Goal: Task Accomplishment & Management: Complete application form

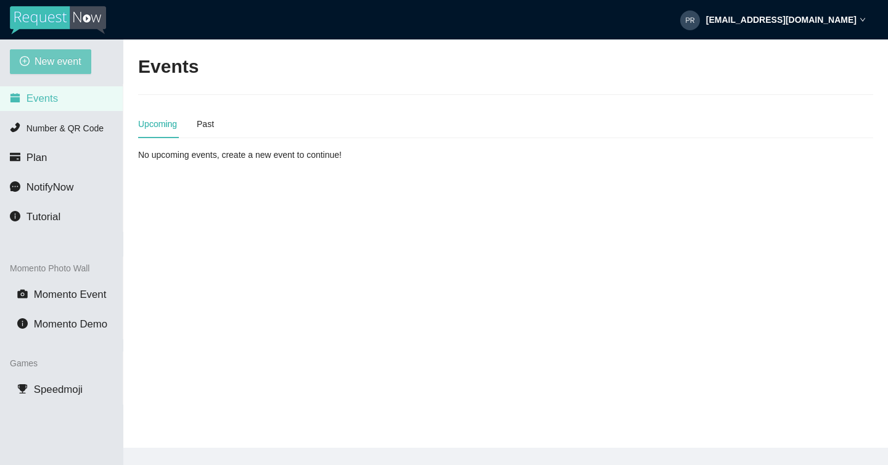
click at [67, 57] on span "New event" at bounding box center [58, 61] width 47 height 15
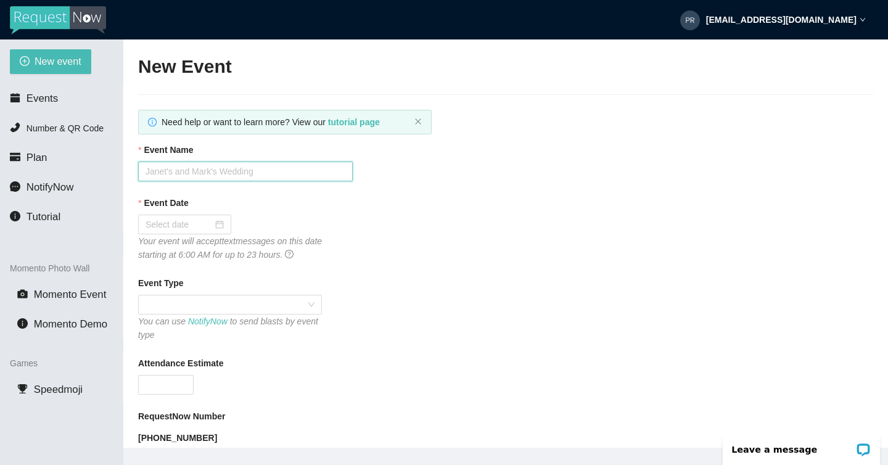
click at [199, 168] on input "Event Name" at bounding box center [245, 172] width 215 height 20
type input "P"
type input "Westmark Parent Night"
click at [196, 229] on input "Event Date" at bounding box center [179, 225] width 67 height 14
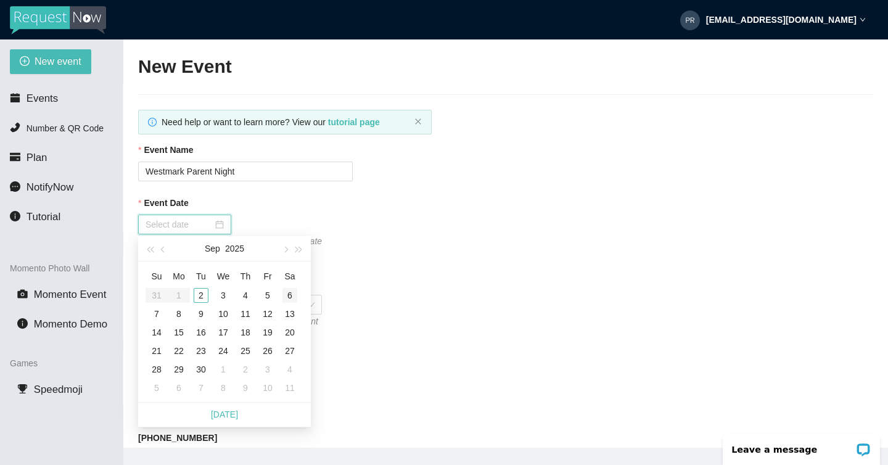
type input "09/06/2025"
click at [291, 294] on div "6" at bounding box center [290, 295] width 15 height 15
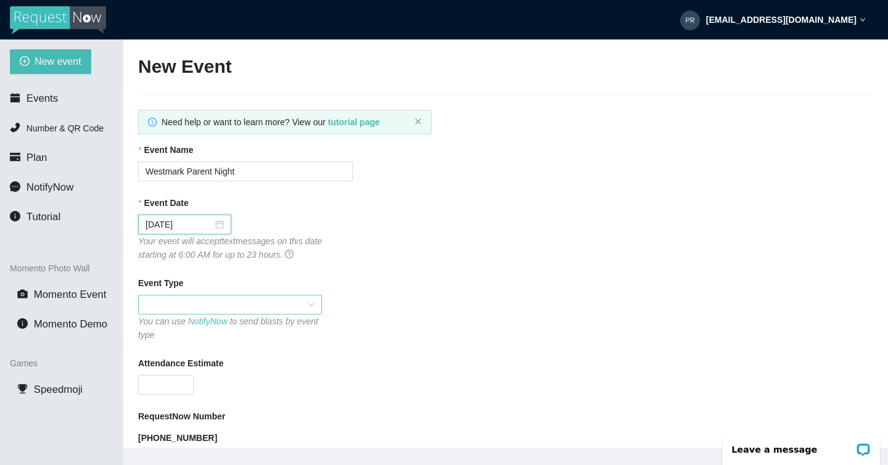
click at [221, 309] on span at bounding box center [230, 305] width 169 height 19
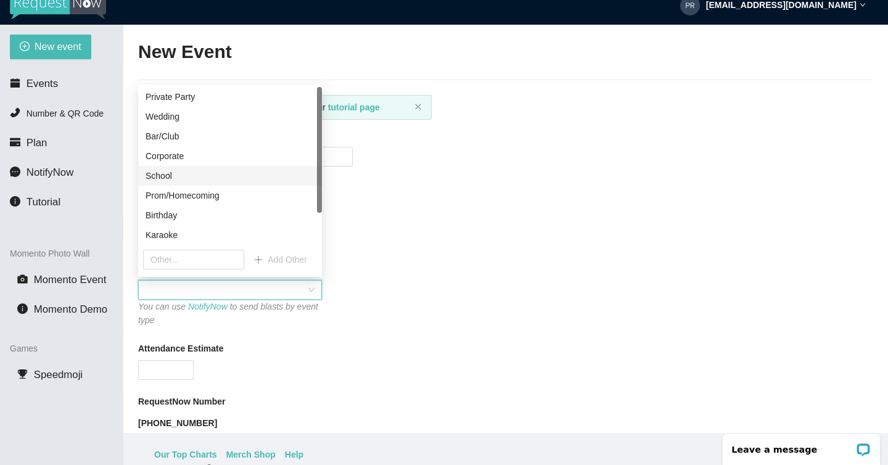
click at [185, 175] on div "School" at bounding box center [230, 176] width 169 height 14
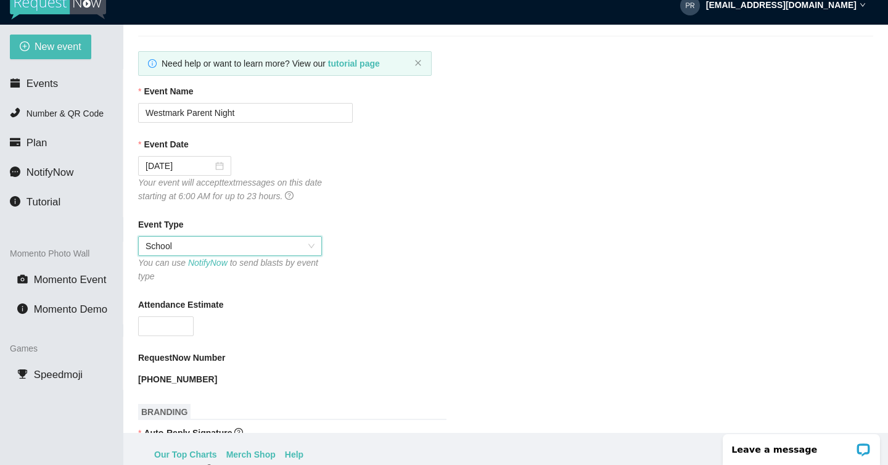
scroll to position [48, 0]
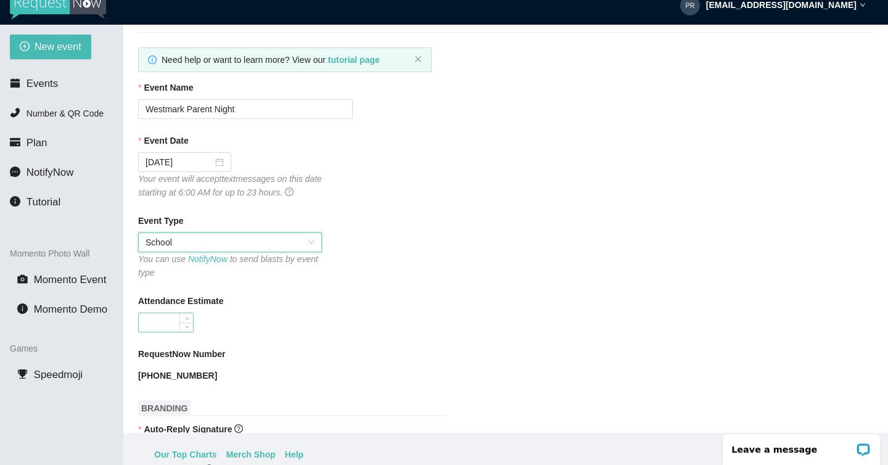
click at [170, 321] on input "Attendance Estimate" at bounding box center [166, 322] width 54 height 19
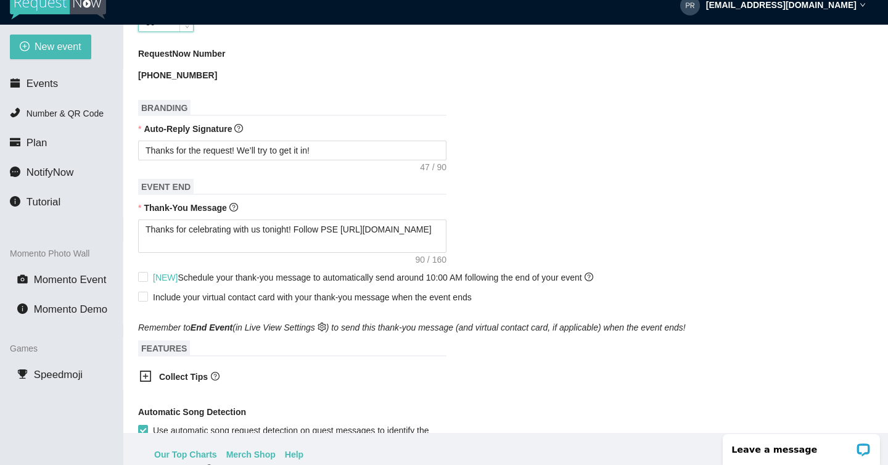
scroll to position [349, 0]
type input "80"
click at [232, 226] on textarea "Thanks for celebrating with us tonight! Follow PSE https://www.instagram.com/pr…" at bounding box center [292, 234] width 308 height 33
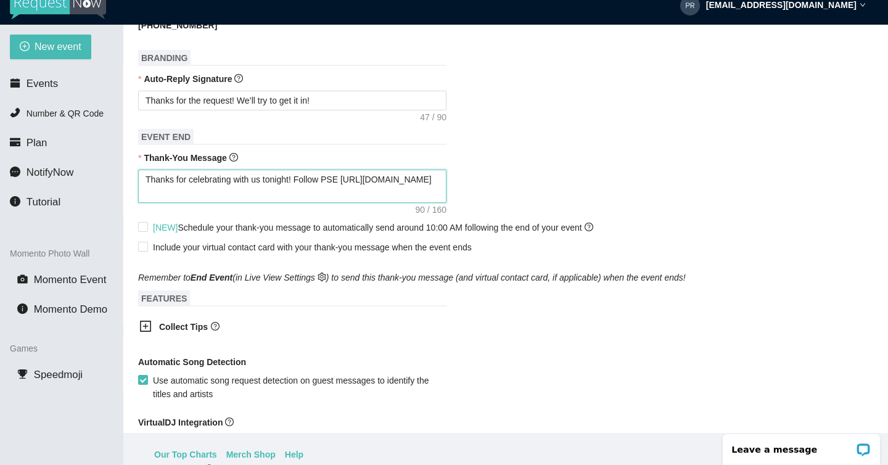
scroll to position [400, 0]
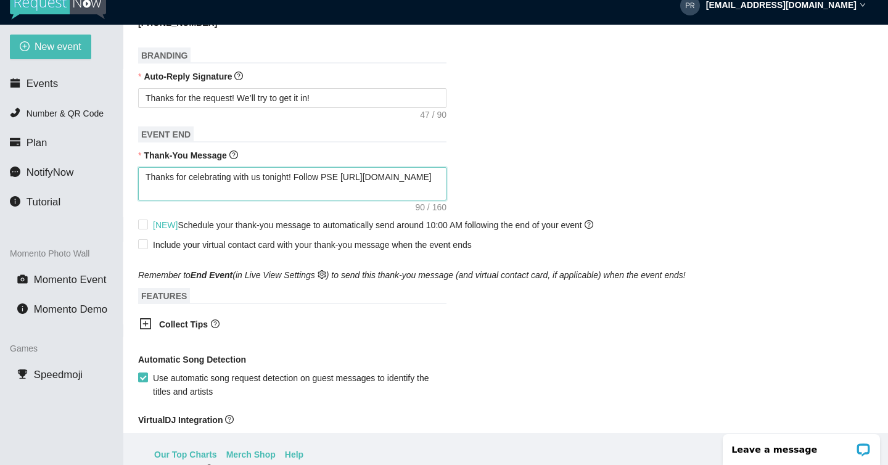
type textarea "Thanks for celebratin with us tonight! Follow PSE https://www.instagram.com/pri…"
type textarea "Thanks for celebrati with us tonight! Follow PSE https://www.instagram.com/prim…"
type textarea "Thanks for celebrat with us tonight! Follow PSE https://www.instagram.com/prime…"
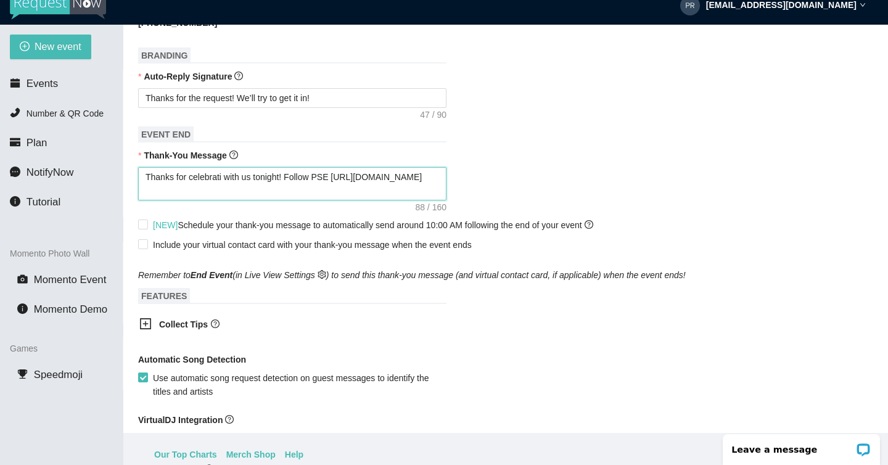
type textarea "Thanks for celebrat with us tonight! Follow PSE https://www.instagram.com/prime…"
type textarea "Thanks for celebra with us tonight! Follow PSE https://www.instagram.com/primes…"
type textarea "Thanks for celebr with us tonight! Follow PSE https://www.instagram.com/primeso…"
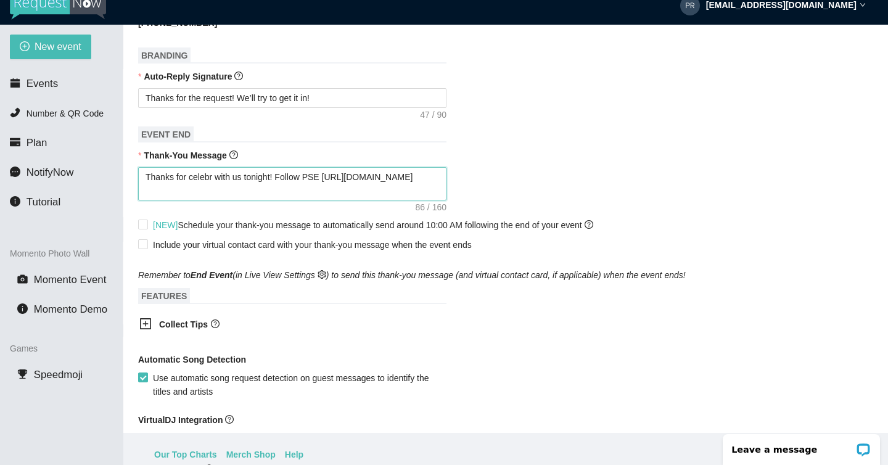
type textarea "Thanks for celeb with us tonight! Follow PSE https://www.instagram.com/primesou…"
type textarea "Thanks for cele with us tonight! Follow PSE https://www.instagram.com/primesoun…"
type textarea "Thanks for cel with us tonight! Follow PSE https://www.instagram.com/primesound…"
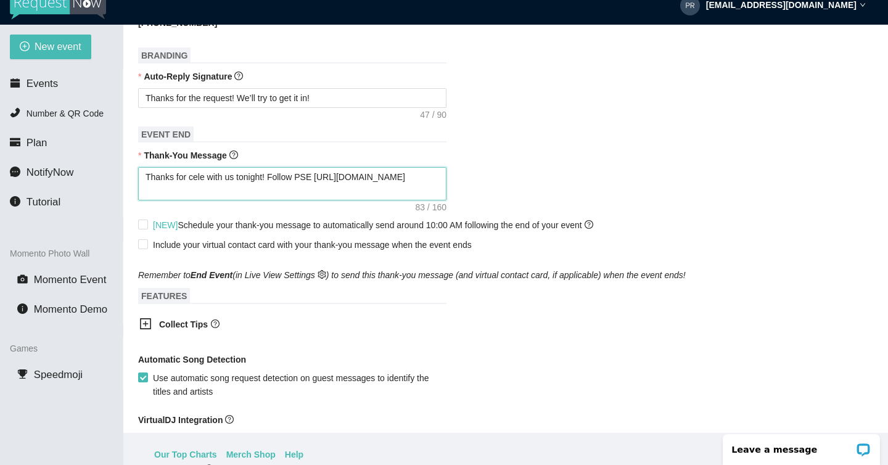
type textarea "Thanks for cel with us tonight! Follow PSE https://www.instagram.com/primesound…"
type textarea "Thanks for ce with us tonight! Follow PSE https://www.instagram.com/primesoundd…"
type textarea "Thanks for c with us tonight! Follow PSE https://www.instagram.com/primesounddj/"
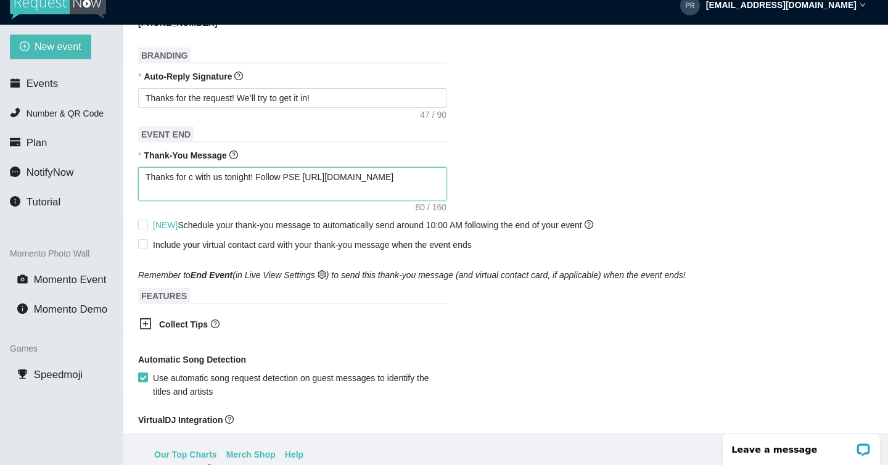
type textarea "Thanks for co with us tonight! Follow PSE https://www.instagram.com/primesoundd…"
type textarea "Thanks for com with us tonight! Follow PSE https://www.instagram.com/primesound…"
type textarea "Thanks for comi with us tonight! Follow PSE https://www.instagram.com/primesoun…"
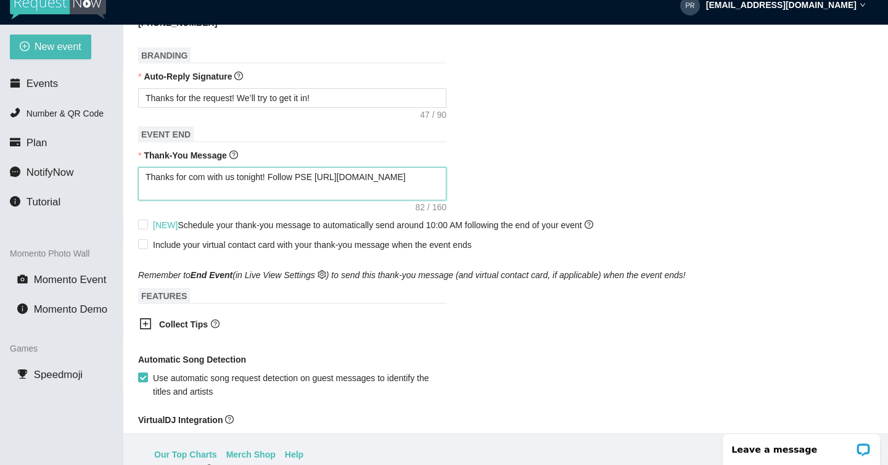
type textarea "Thanks for comi with us tonight! Follow PSE https://www.instagram.com/primesoun…"
type textarea "Thanks for comin with us tonight! Follow PSE https://www.instagram.com/primesou…"
type textarea "Thanks for coming with us tonight! Follow PSE https://www.instagram.com/primeso…"
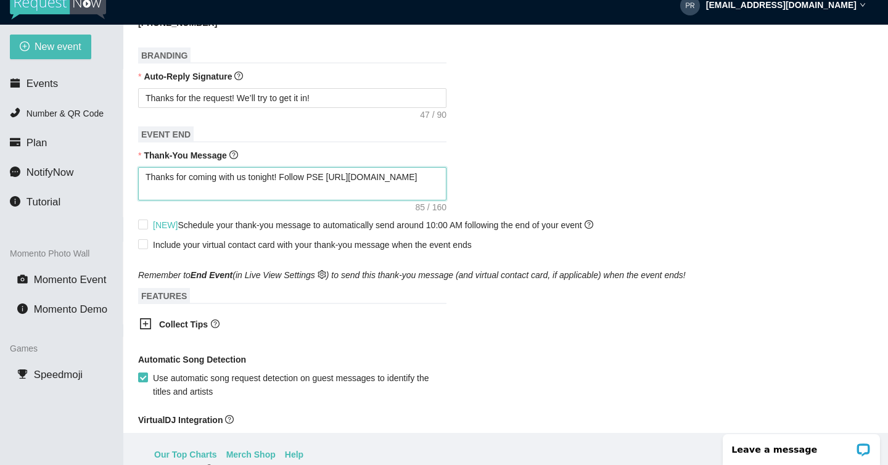
type textarea "Thanks for coming with us tonight! Follow PSE https://www.instagram.com/primeso…"
type textarea "Thanks for coming o with us tonight! Follow PSE https://www.instagram.com/prime…"
type textarea "Thanks for coming ou with us tonight! Follow PSE https://www.instagram.com/prim…"
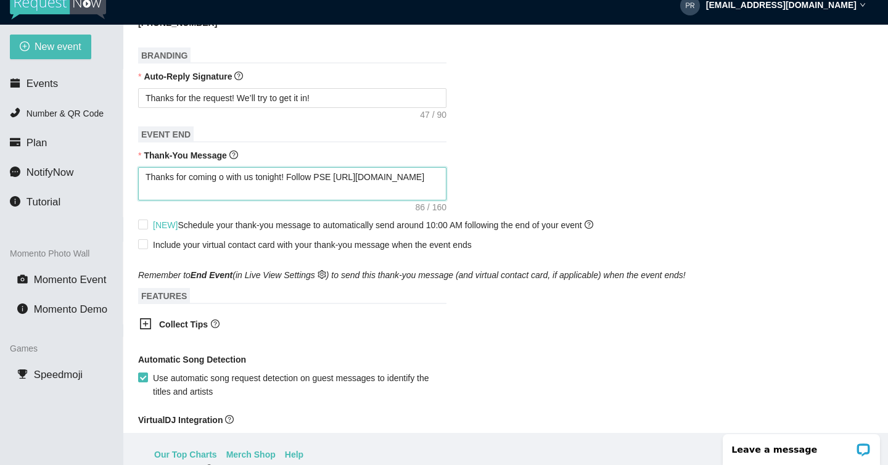
type textarea "Thanks for coming ou with us tonight! Follow PSE https://www.instagram.com/prim…"
type textarea "Thanks for coming out with us tonight! Follow PSE https://www.instagram.com/pri…"
type textarea "Thanks for coming out with u tonight! Follow PSE https://www.instagram.com/prim…"
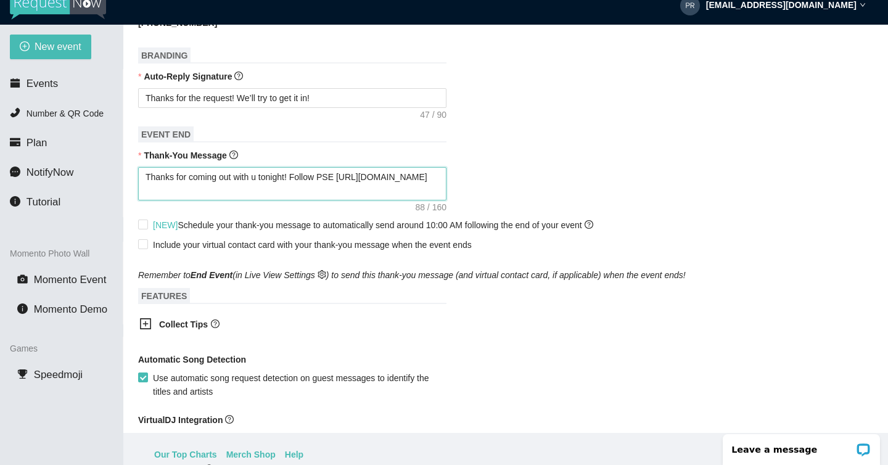
type textarea "Thanks for coming out with tonight! Follow PSE https://www.instagram.com/primes…"
type textarea "Thanks for coming out wit tonight! Follow PSE https://www.instagram.com/primeso…"
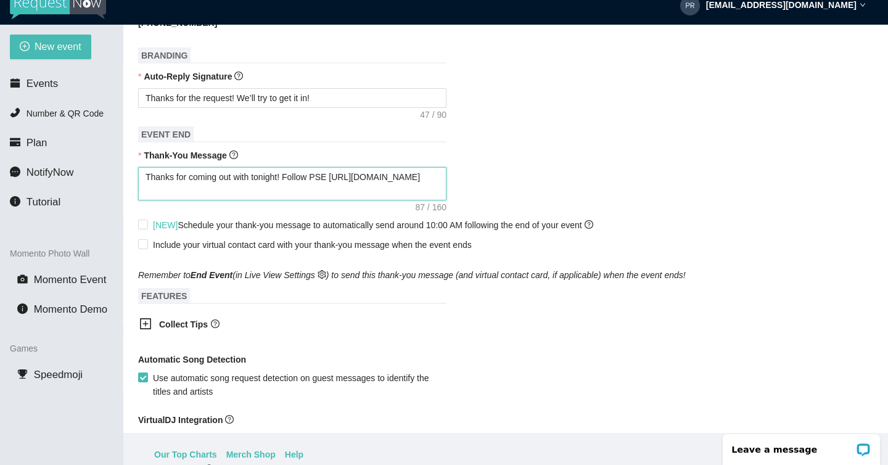
type textarea "Thanks for coming out wit tonight! Follow PSE https://www.instagram.com/primeso…"
type textarea "Thanks for coming out wi tonight! Follow PSE https://www.instagram.com/primesou…"
type textarea "Thanks for coming out w tonight! Follow PSE https://www.instagram.com/primesoun…"
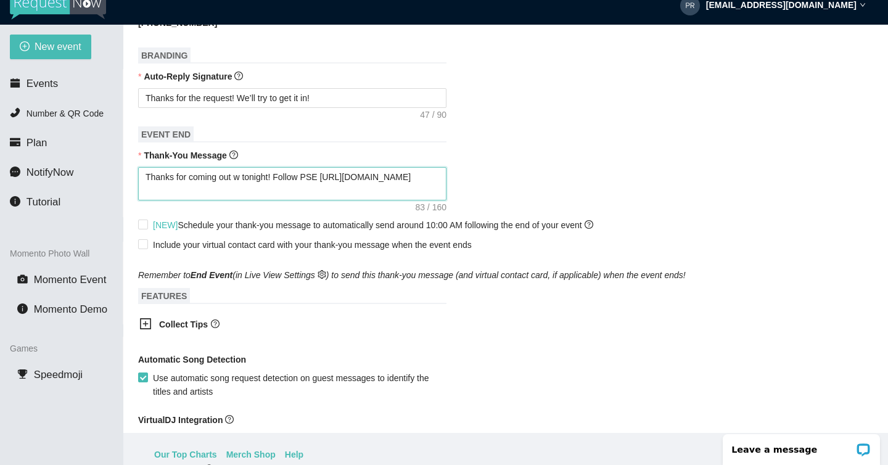
type textarea "Thanks for coming out tonight! Follow PSE https://www.instagram.com/primesoundd…"
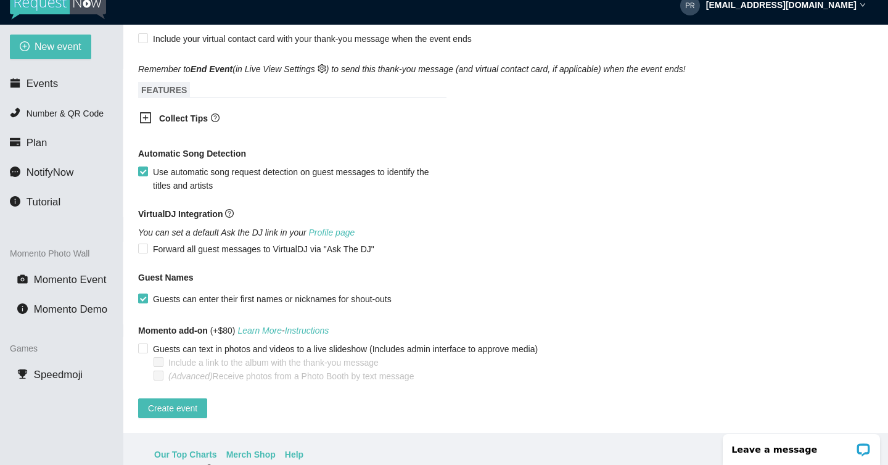
scroll to position [616, 0]
type textarea "Thanks for coming out tonight! Follow PSE https://www.instagram.com/primesoundd…"
click at [191, 402] on span "Create event" at bounding box center [172, 409] width 49 height 14
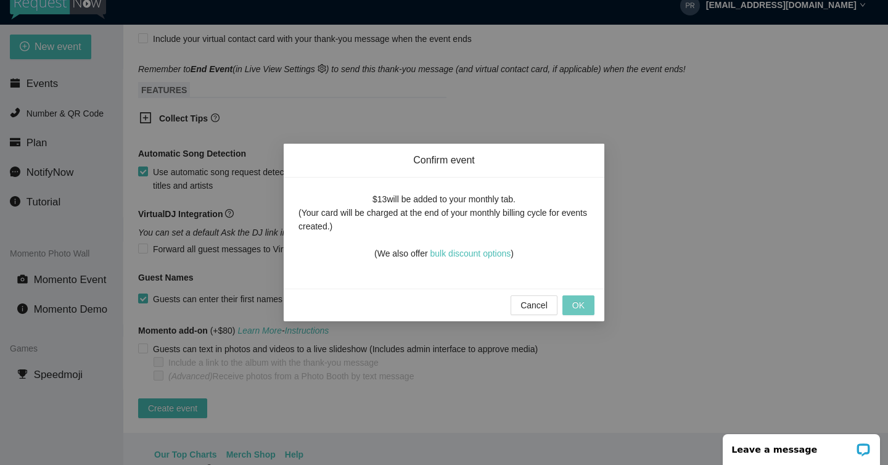
click at [581, 307] on span "OK" at bounding box center [579, 306] width 12 height 14
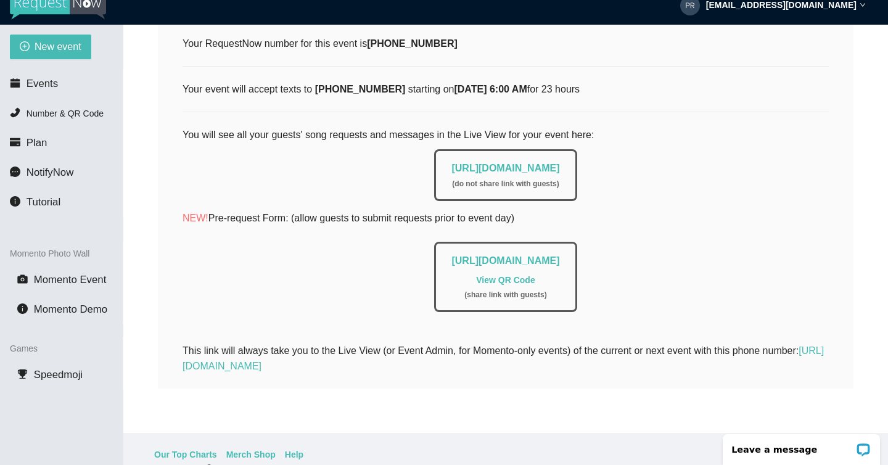
scroll to position [193, 0]
click at [523, 255] on link "https://app.requestnow.io/add-requests/31941caf-4e17-4383-b723-7a1b6a75258d" at bounding box center [506, 260] width 108 height 10
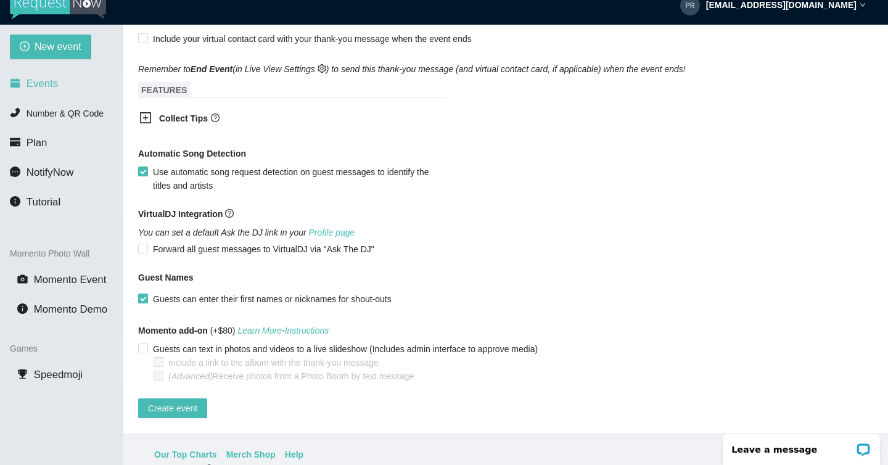
click at [44, 81] on span "Events" at bounding box center [42, 84] width 31 height 12
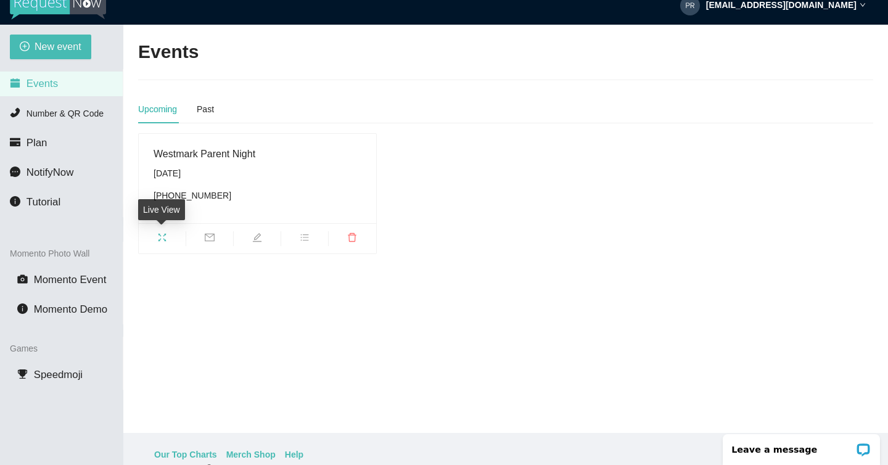
click at [161, 235] on icon "fullscreen" at bounding box center [162, 238] width 10 height 10
click at [305, 235] on icon "bars" at bounding box center [305, 238] width 10 height 10
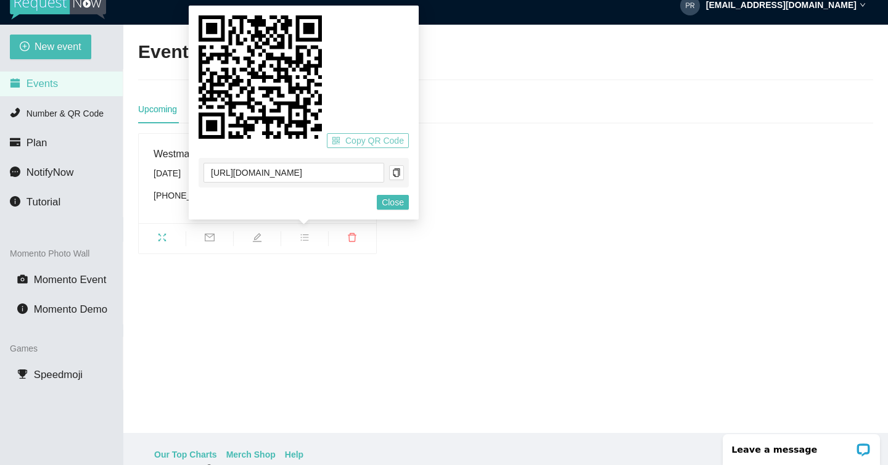
click at [365, 143] on span "Copy QR Code" at bounding box center [374, 141] width 59 height 14
click at [249, 381] on main "Events Upcoming Past Westmark Parent Night Saturday, September 6th (818) 392-55…" at bounding box center [505, 229] width 765 height 408
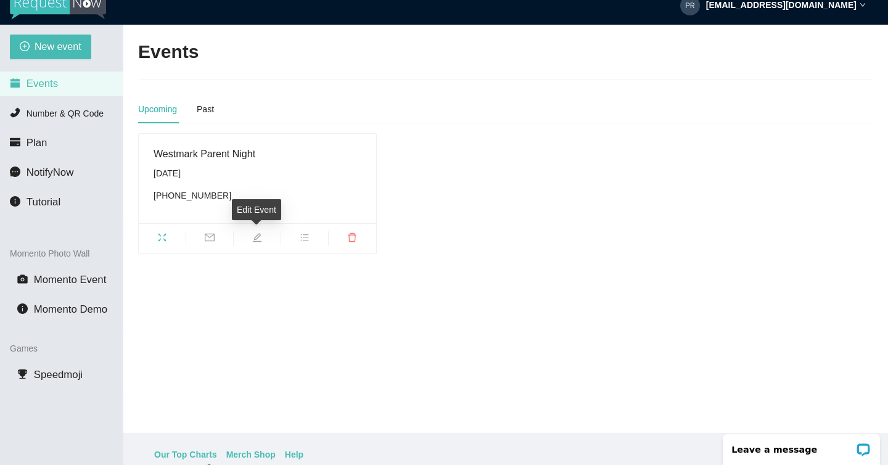
click at [258, 233] on icon "edit" at bounding box center [257, 238] width 10 height 10
type textarea "[URL][DOMAIN_NAME]"
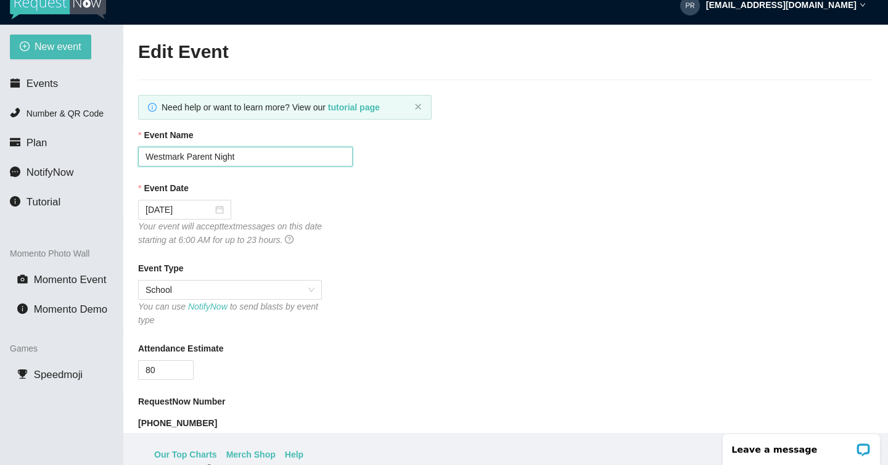
click at [254, 157] on input "Westmark Parent Night" at bounding box center [245, 157] width 215 height 20
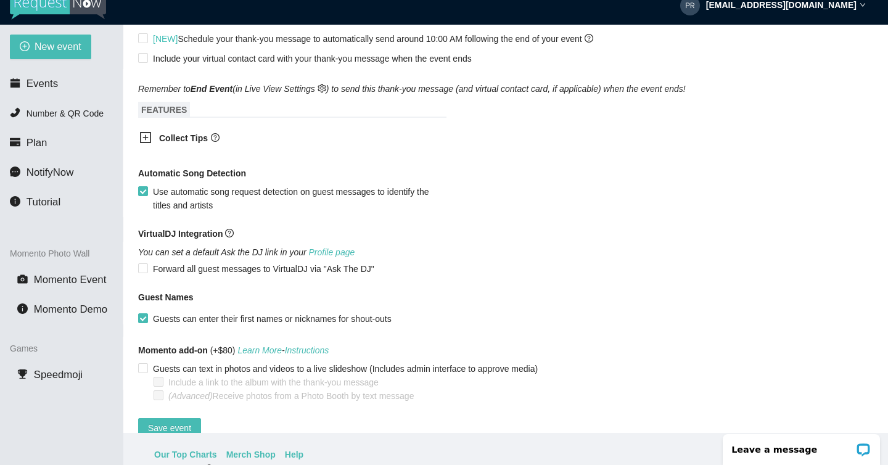
scroll to position [616, 0]
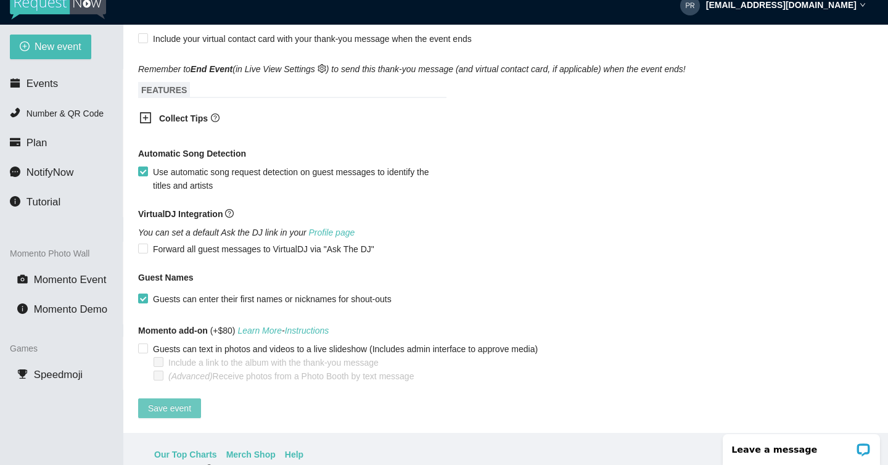
click at [179, 402] on span "Save event" at bounding box center [169, 409] width 43 height 14
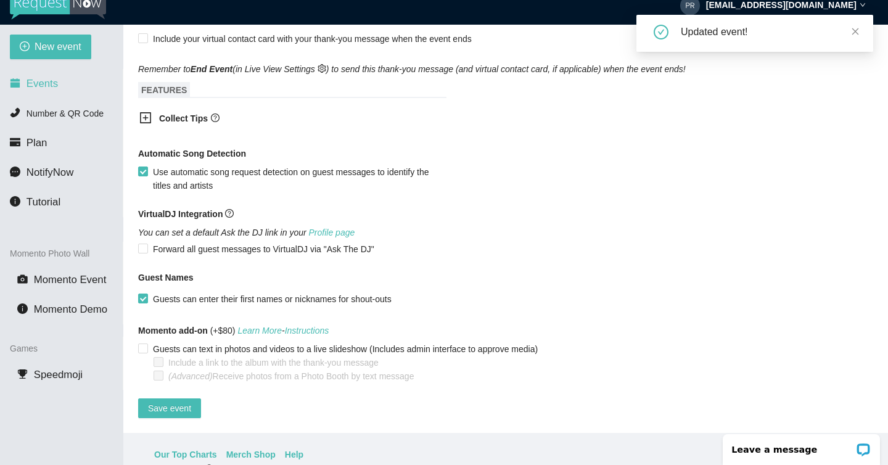
click at [59, 89] on li "Events" at bounding box center [61, 84] width 123 height 25
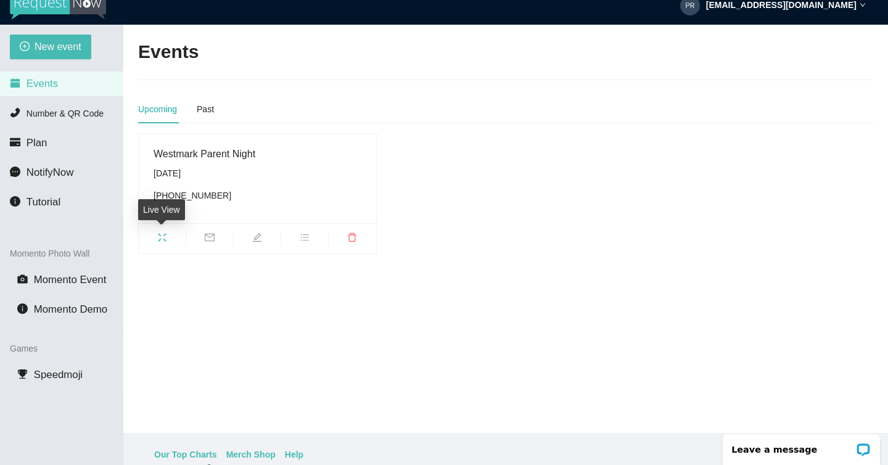
click at [165, 236] on icon "fullscreen" at bounding box center [162, 238] width 10 height 10
click at [306, 234] on icon "bars" at bounding box center [304, 237] width 8 height 7
